Goal: Task Accomplishment & Management: Use online tool/utility

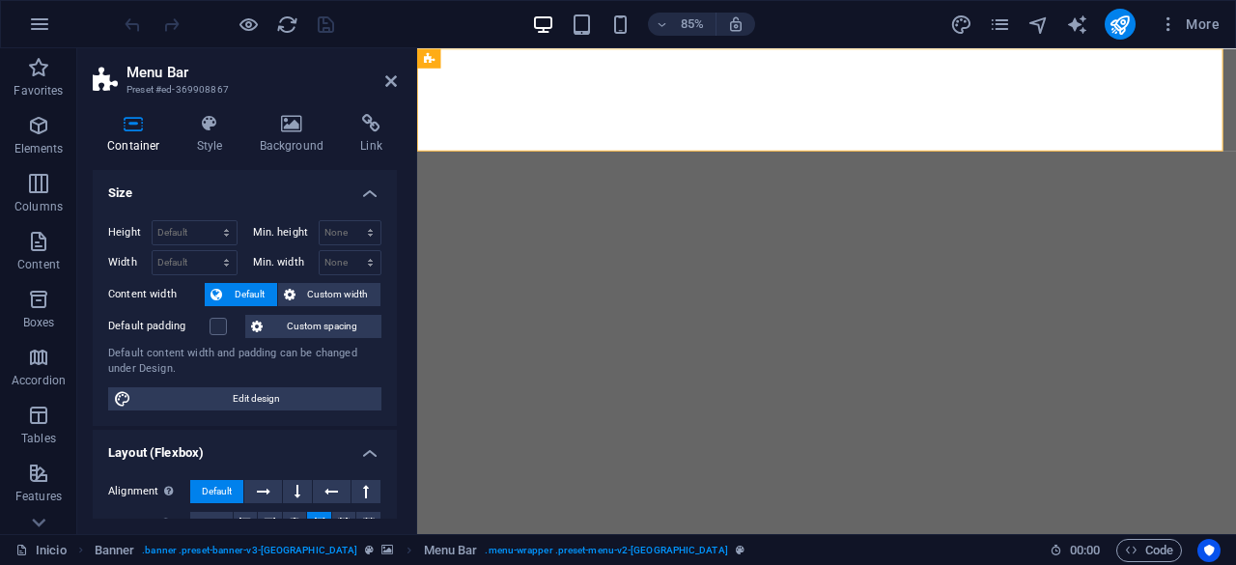
click at [744, 56] on figure at bounding box center [899, 56] width 948 height 0
select select "vh"
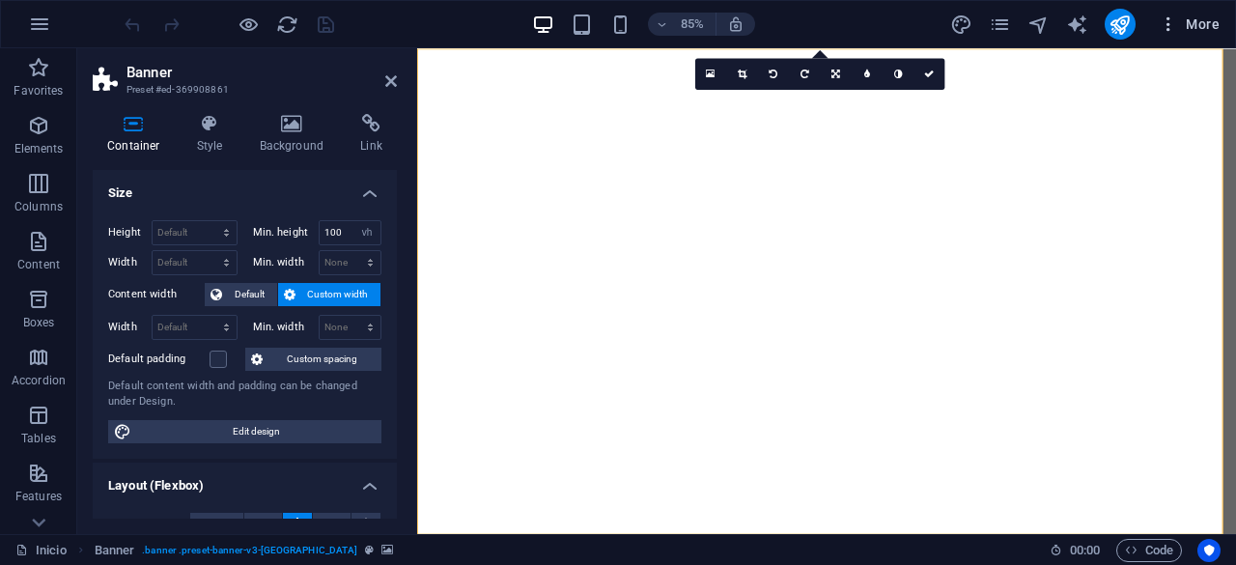
click at [1164, 27] on icon "button" at bounding box center [1168, 23] width 19 height 19
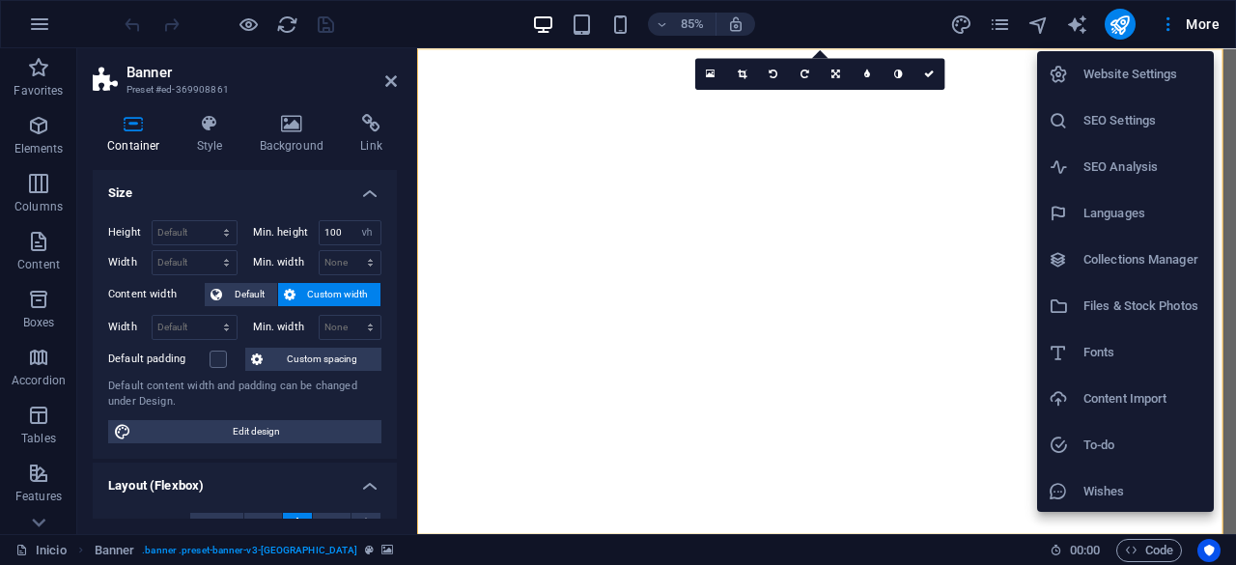
click at [1167, 26] on div at bounding box center [618, 282] width 1236 height 565
